Goal: Find specific page/section: Find specific page/section

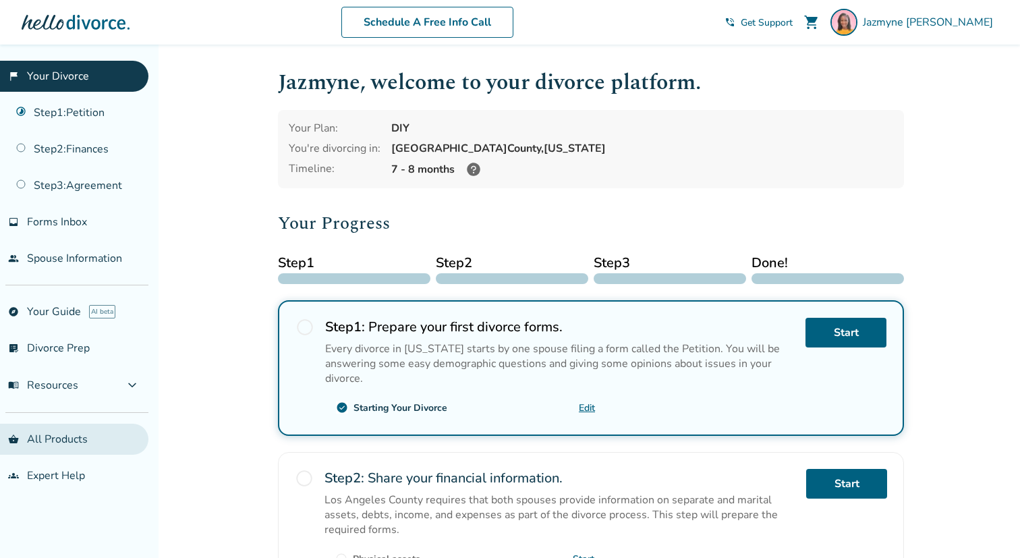
click at [76, 431] on link "shopping_basket All Products" at bounding box center [74, 439] width 148 height 31
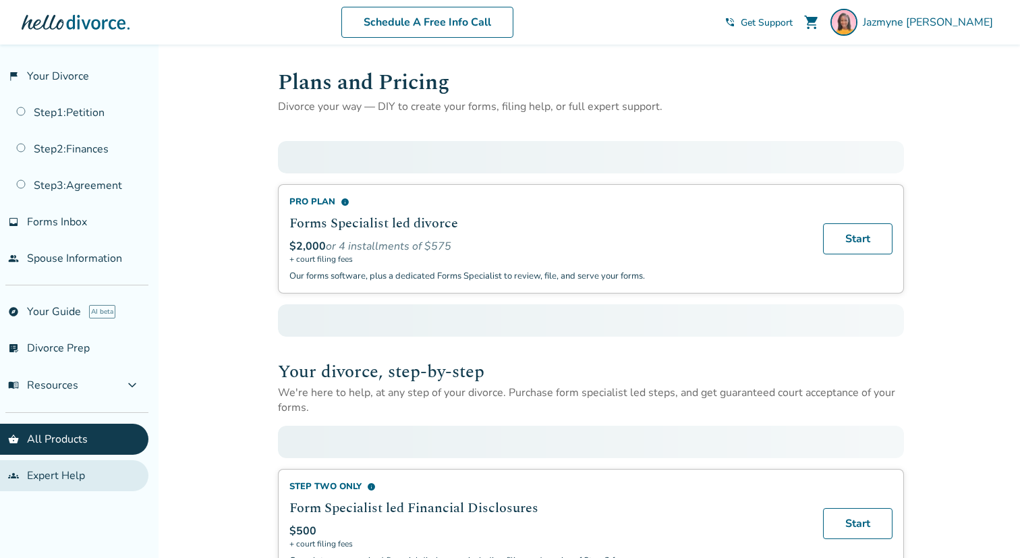
click at [69, 476] on link "groups Expert Help" at bounding box center [74, 475] width 148 height 31
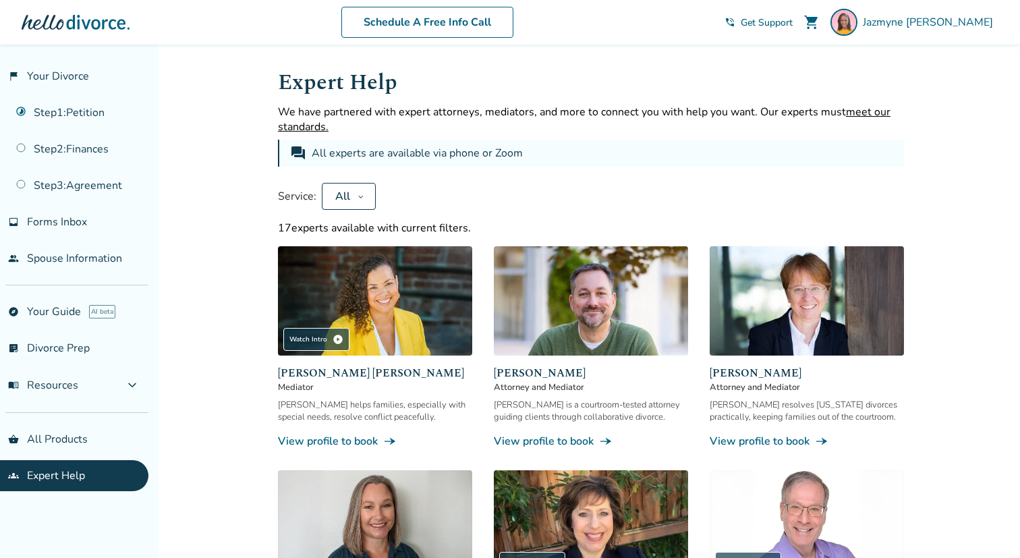
click at [358, 197] on icon at bounding box center [361, 196] width 7 height 11
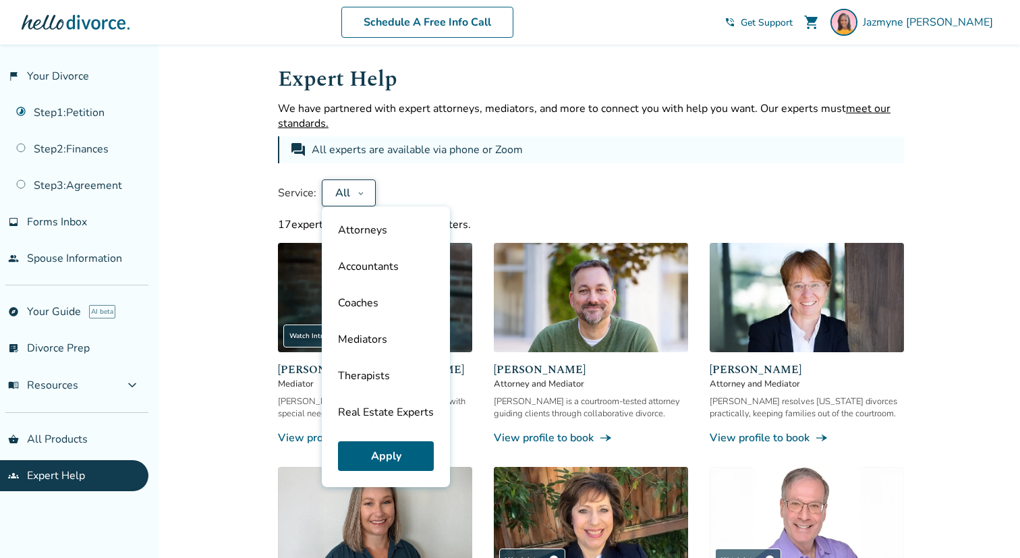
scroll to position [77, 0]
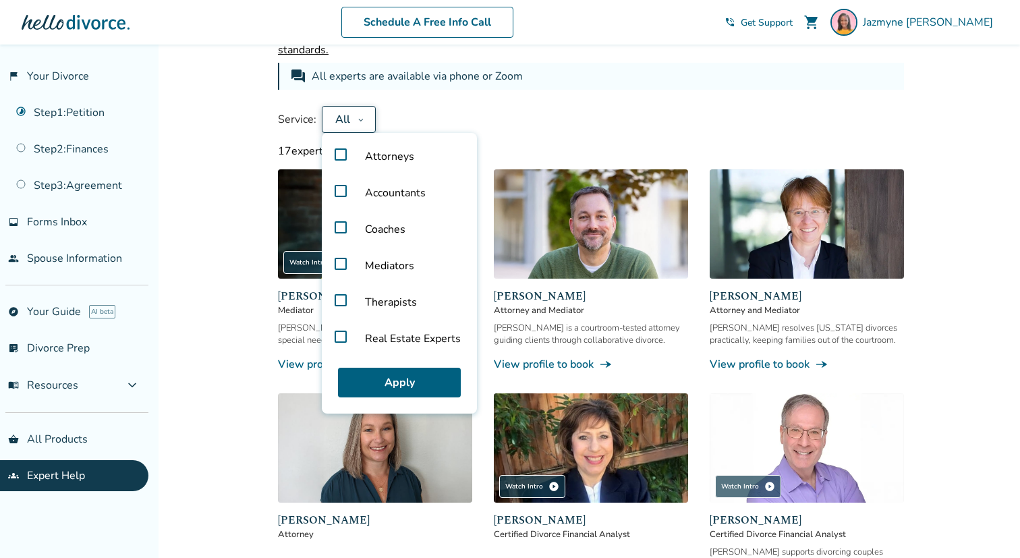
click at [339, 190] on label "Accountants" at bounding box center [399, 193] width 144 height 36
click at [375, 379] on button "Apply" at bounding box center [399, 383] width 123 height 30
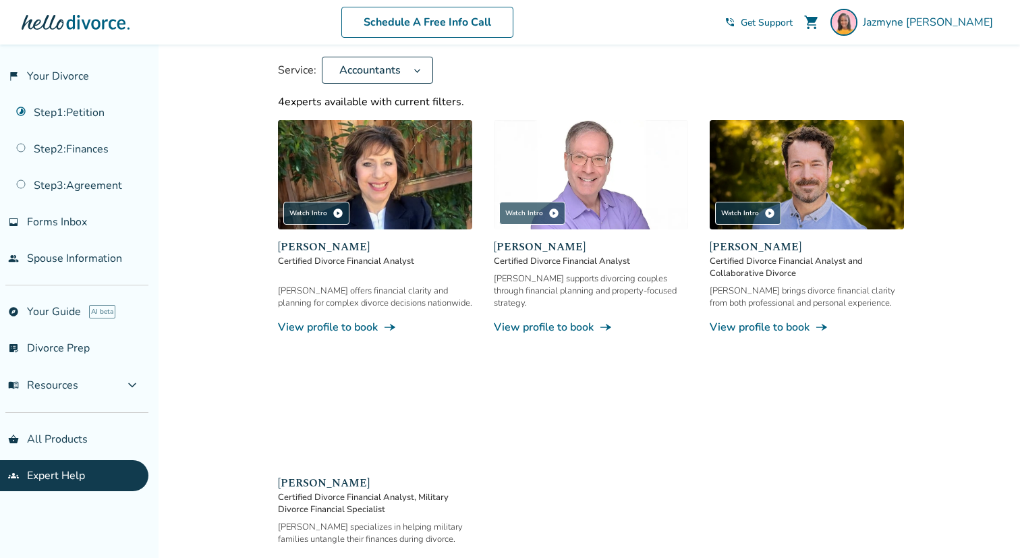
scroll to position [113, 0]
